Goal: Task Accomplishment & Management: Manage account settings

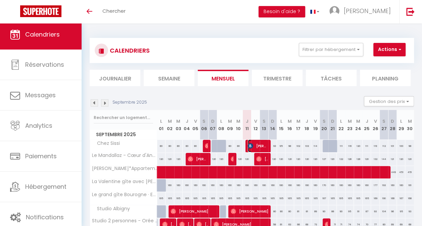
click at [254, 141] on span "[PERSON_NAME]" at bounding box center [258, 146] width 20 height 13
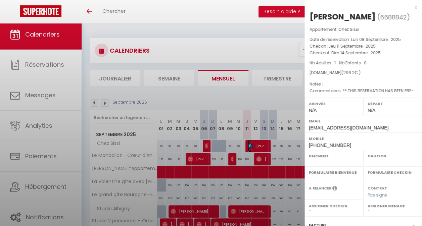
select select "OK"
select select "0"
select select "1"
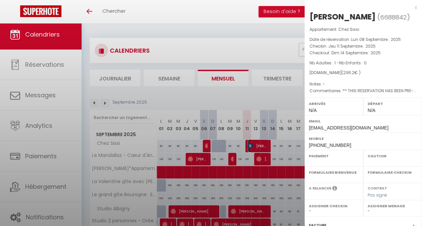
select select
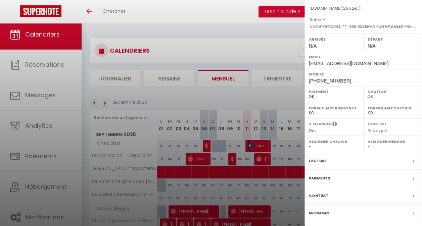
scroll to position [96, 0]
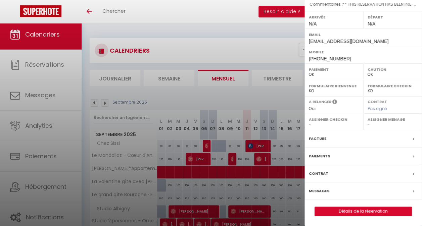
click at [323, 192] on label "Messages" at bounding box center [319, 191] width 20 height 7
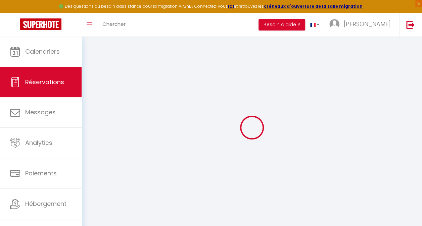
select select
checkbox input "false"
select select
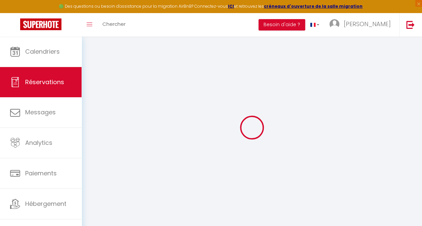
checkbox input "false"
type textarea "** THIS RESERVATION HAS BEEN PRE-PAID ** Reservation has a cancellation grace p…"
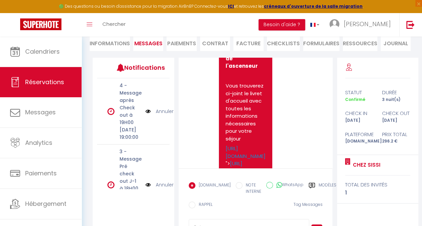
scroll to position [2747, 0]
